Goal: Task Accomplishment & Management: Manage account settings

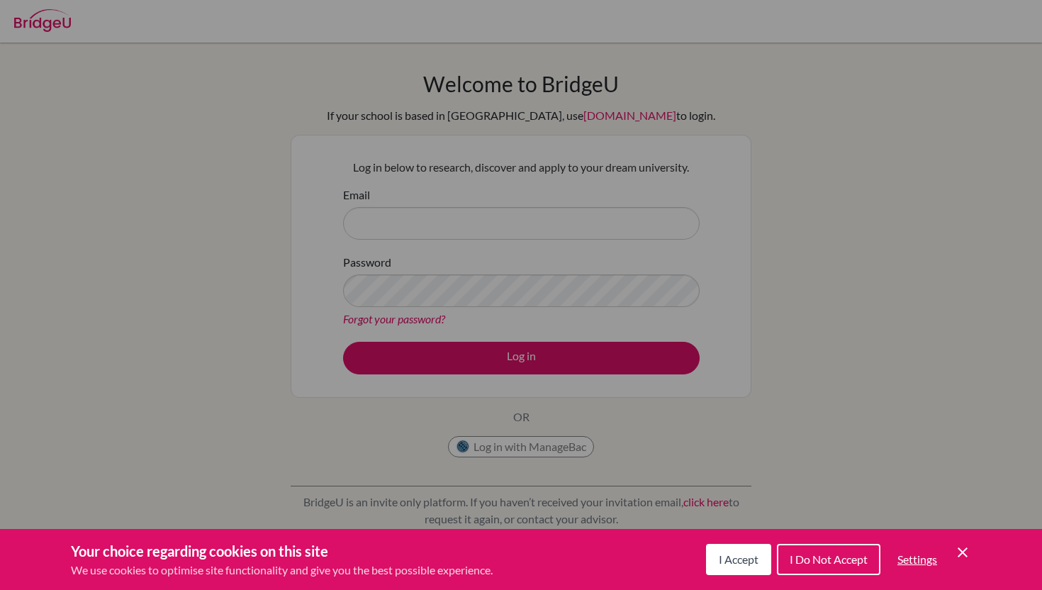
click at [721, 565] on span "I Accept" at bounding box center [739, 558] width 40 height 13
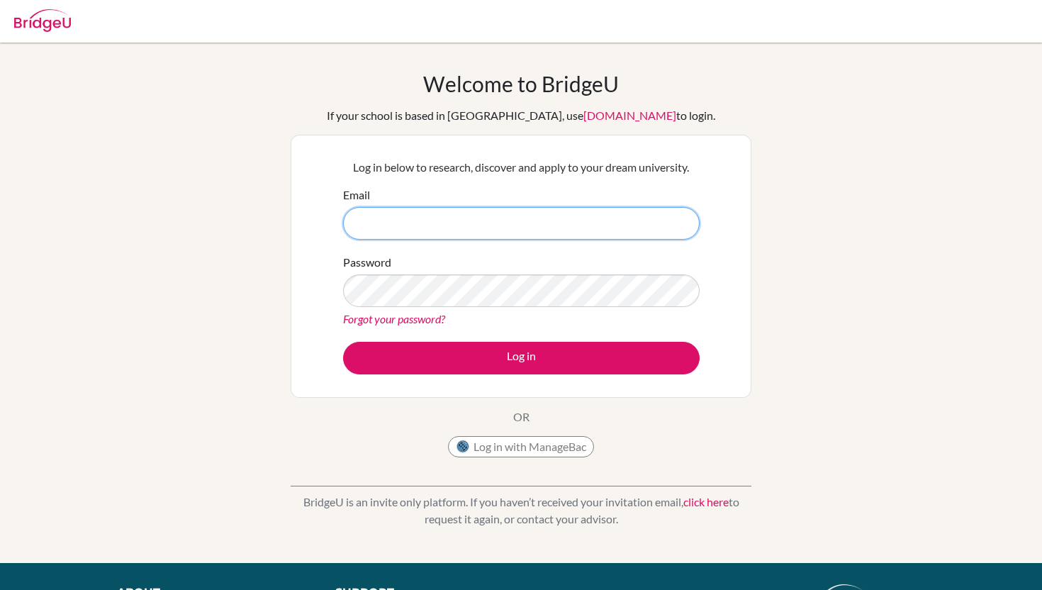
click at [391, 233] on input "Email" at bounding box center [521, 223] width 357 height 33
type input "[EMAIL_ADDRESS][DOMAIN_NAME]"
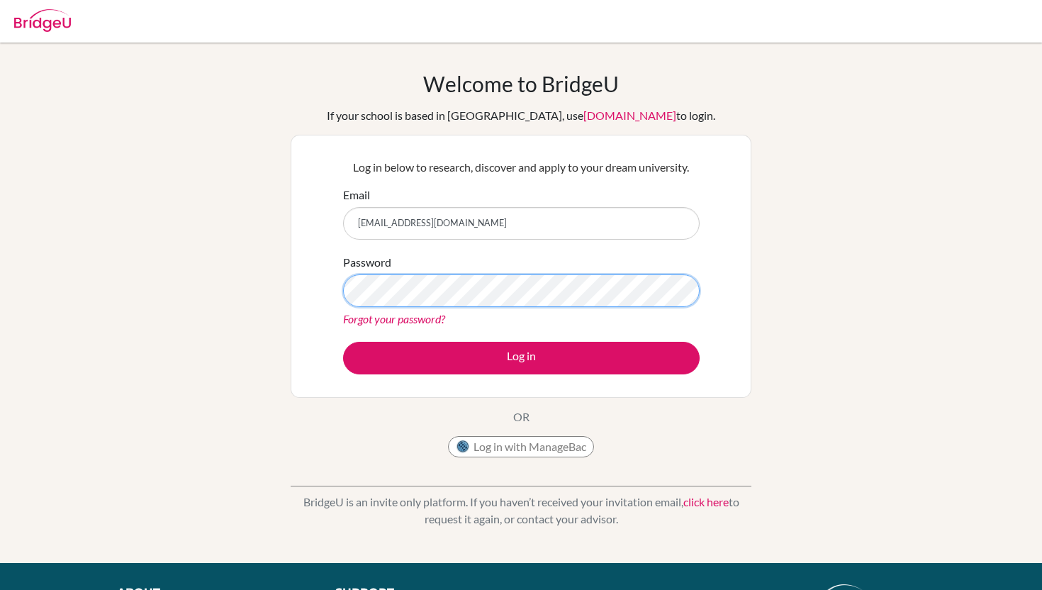
click at [343, 342] on button "Log in" at bounding box center [521, 358] width 357 height 33
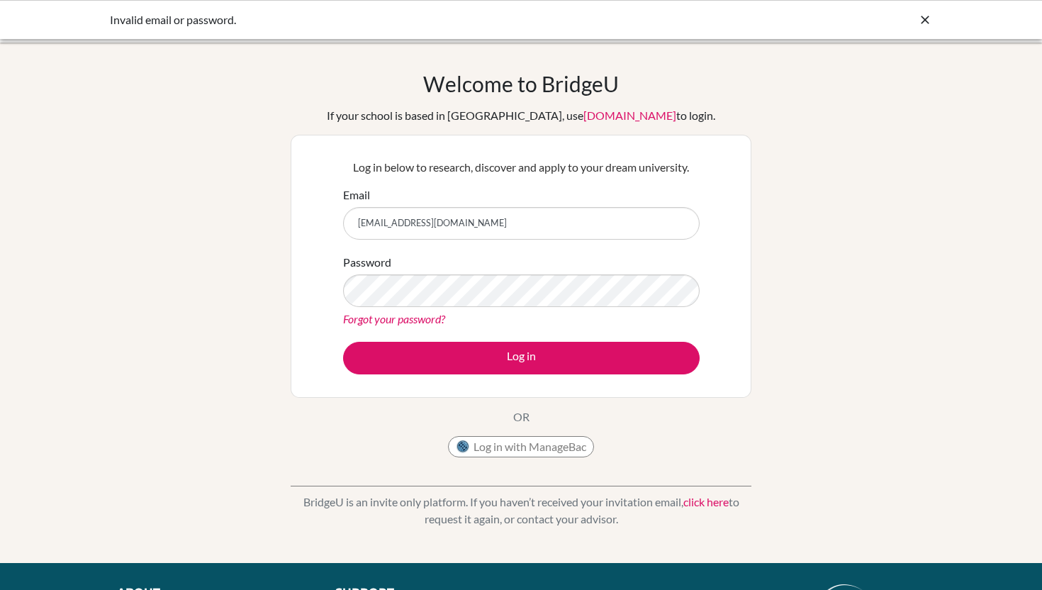
click at [376, 224] on input "[EMAIL_ADDRESS][DOMAIN_NAME]" at bounding box center [521, 223] width 357 height 33
type input "juan.moreno@colegiobolivar.org"
click at [343, 342] on button "Log in" at bounding box center [521, 358] width 357 height 33
